Goal: Information Seeking & Learning: Learn about a topic

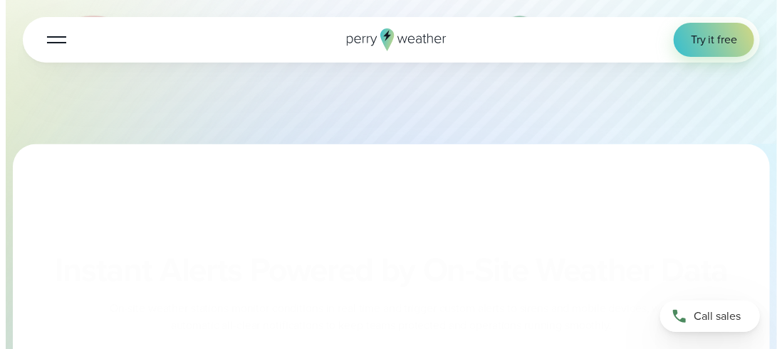
scroll to position [265, 0]
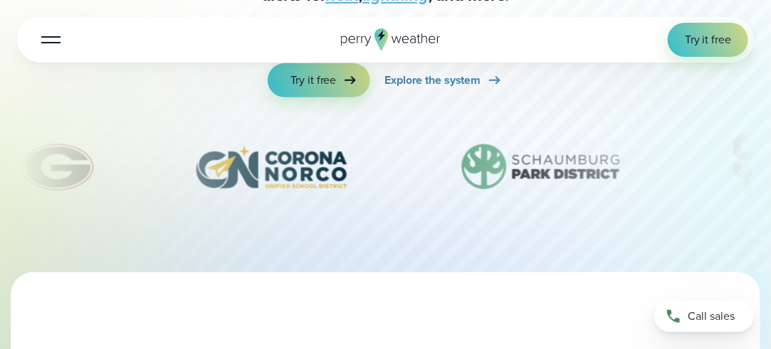
click at [46, 39] on div at bounding box center [50, 39] width 19 height 1
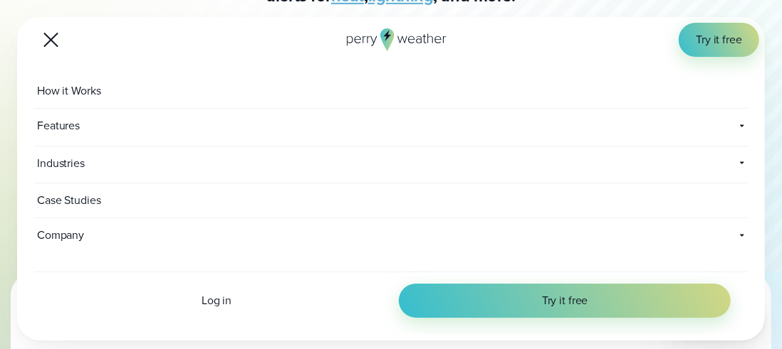
click at [58, 117] on span "Features" at bounding box center [154, 126] width 241 height 34
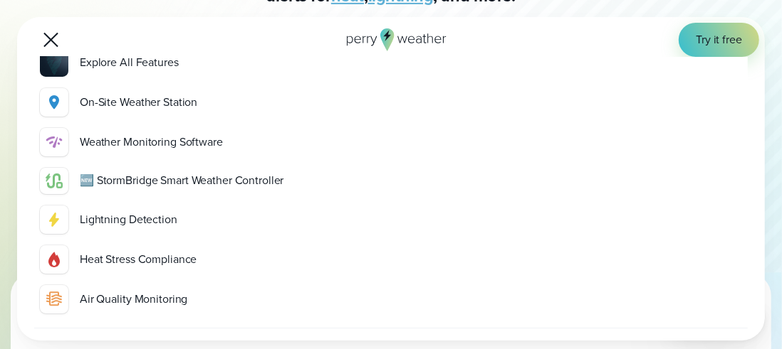
scroll to position [112, 0]
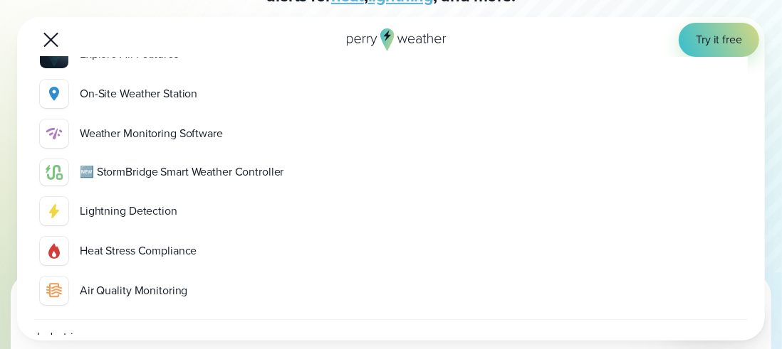
click at [127, 256] on div "Heat Stress Compliance" at bounding box center [411, 251] width 662 height 17
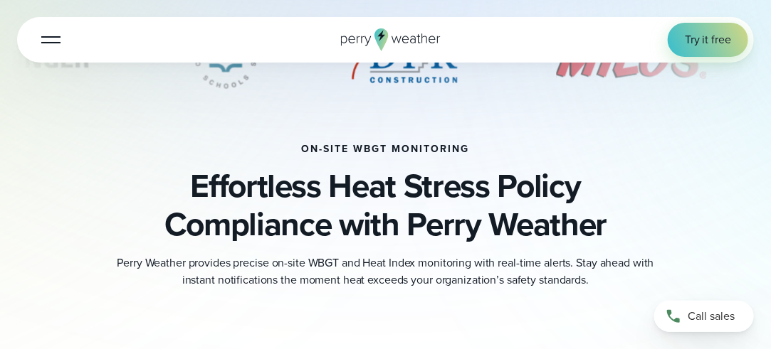
scroll to position [809, 0]
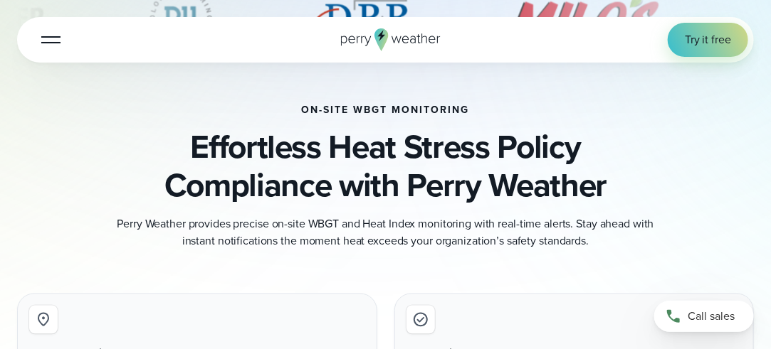
click at [245, 117] on div "on-site wbgt monitoring Effortless Heat Stress Policy Compliance with Perry Wea…" at bounding box center [385, 177] width 737 height 145
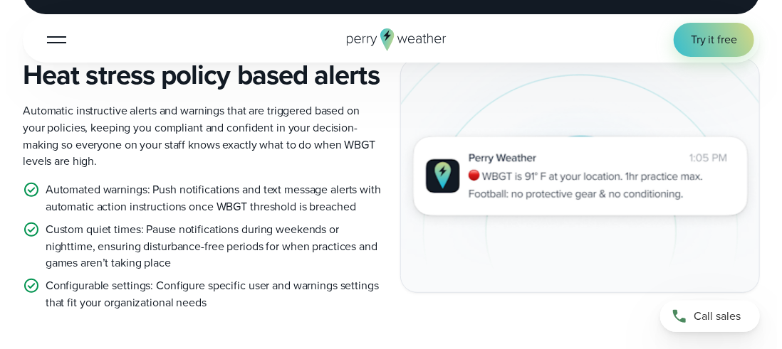
scroll to position [1940, 0]
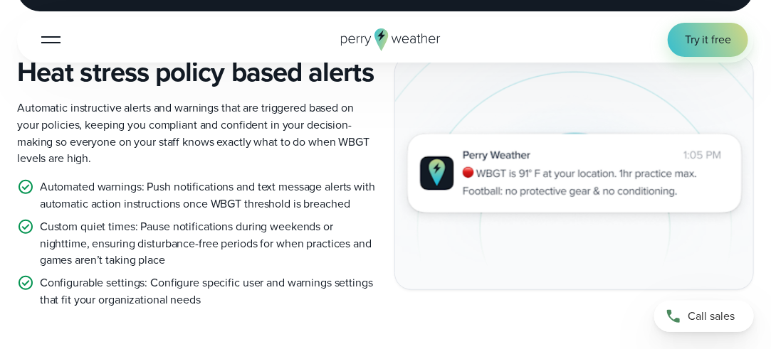
click at [59, 44] on button "Open Menu" at bounding box center [50, 39] width 33 height 33
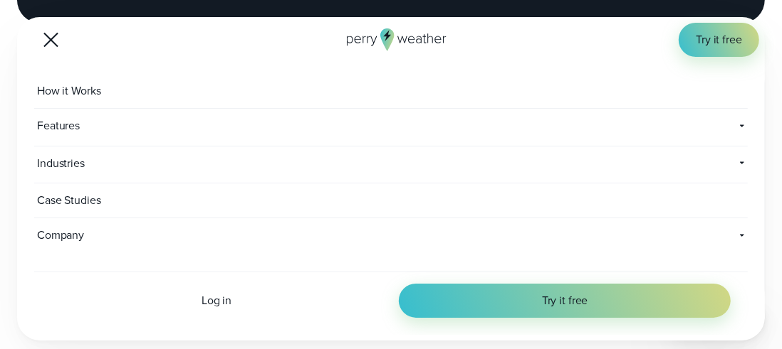
click at [61, 121] on span "Features" at bounding box center [154, 126] width 241 height 34
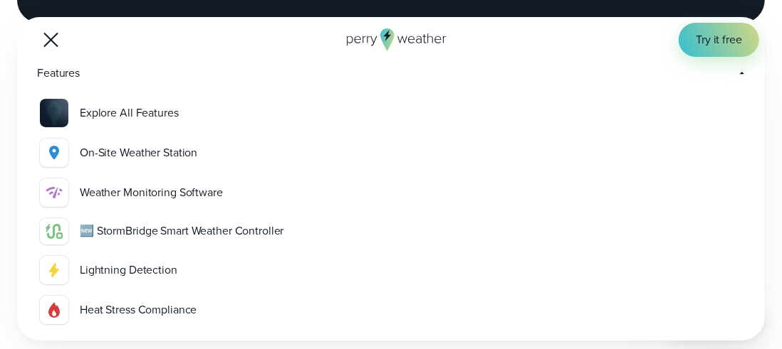
scroll to position [84, 0]
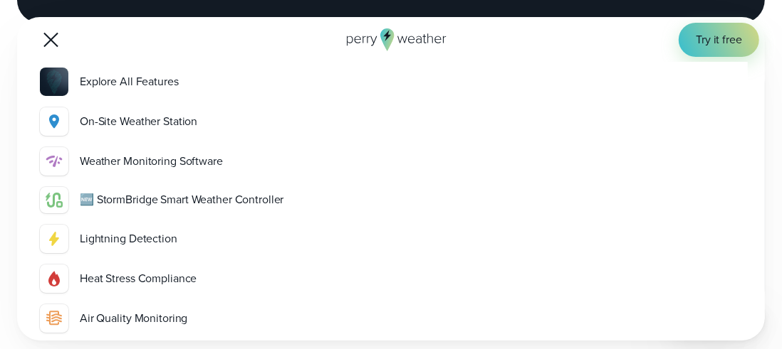
click at [115, 241] on div "Lightning Detection" at bounding box center [411, 239] width 662 height 17
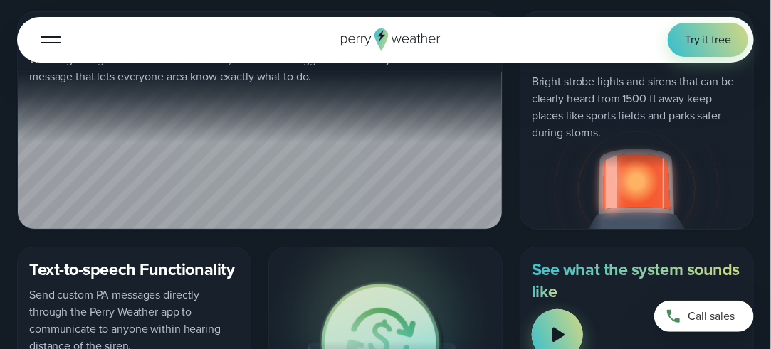
scroll to position [1946, 0]
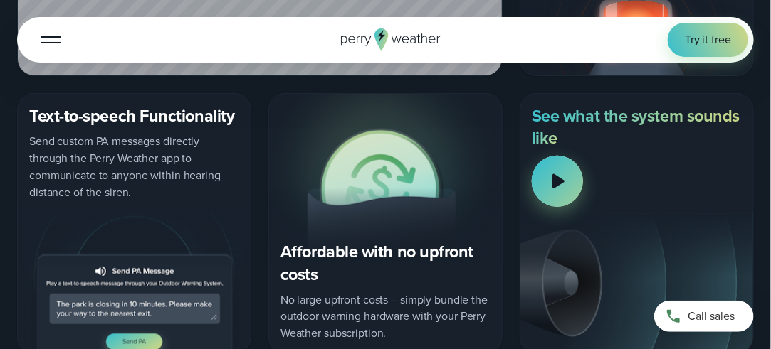
click at [547, 175] on div at bounding box center [557, 181] width 51 height 51
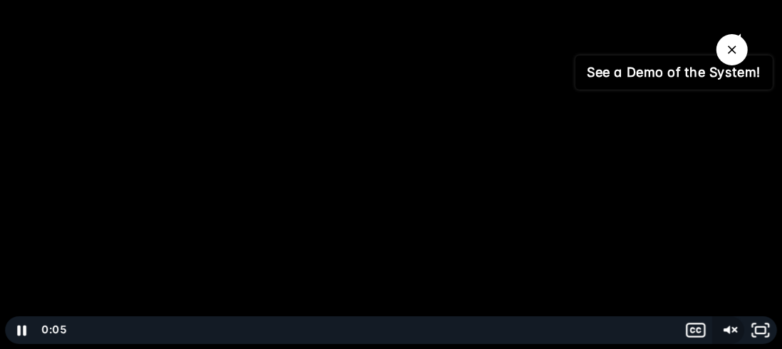
click at [730, 330] on icon "Unmute" at bounding box center [728, 331] width 33 height 28
click at [22, 328] on icon "Play Video" at bounding box center [23, 330] width 9 height 11
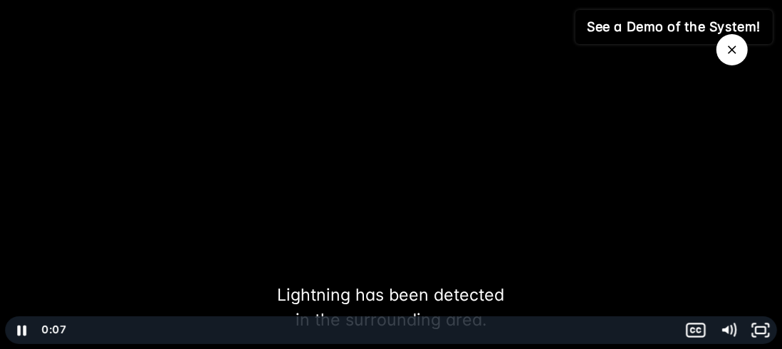
click at [735, 46] on icon "Close Video" at bounding box center [731, 50] width 9 height 9
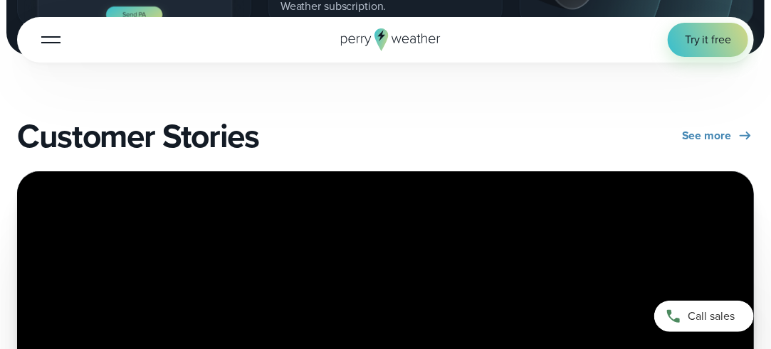
scroll to position [2452, 0]
